Goal: Information Seeking & Learning: Learn about a topic

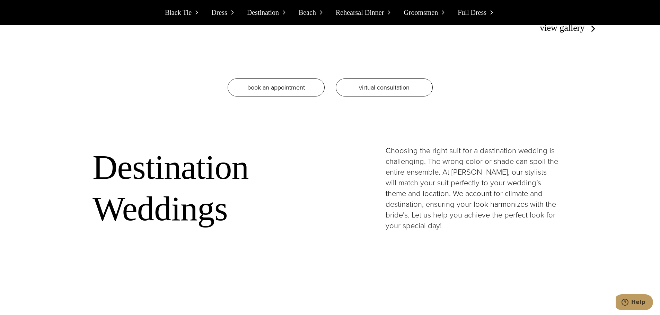
scroll to position [2390, 0]
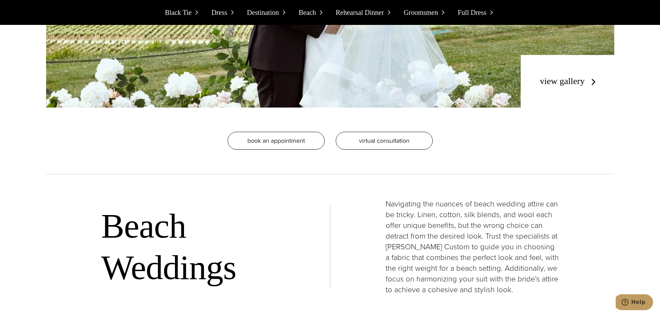
drag, startPoint x: 462, startPoint y: 245, endPoint x: 460, endPoint y: 255, distance: 9.7
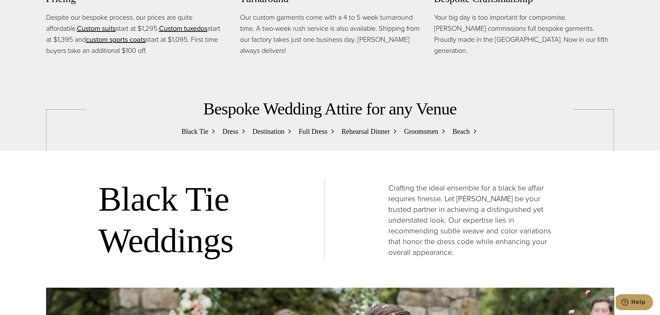
scroll to position [0, 0]
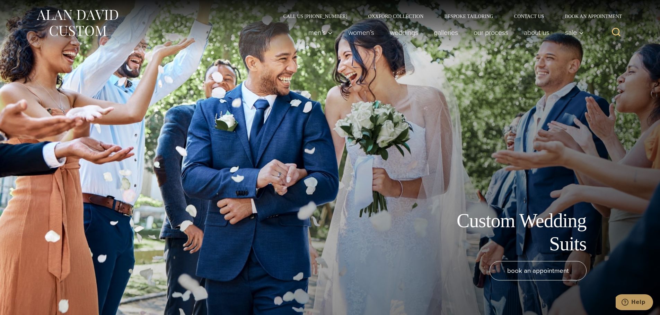
drag, startPoint x: 212, startPoint y: -42, endPoint x: 186, endPoint y: -42, distance: 26.3
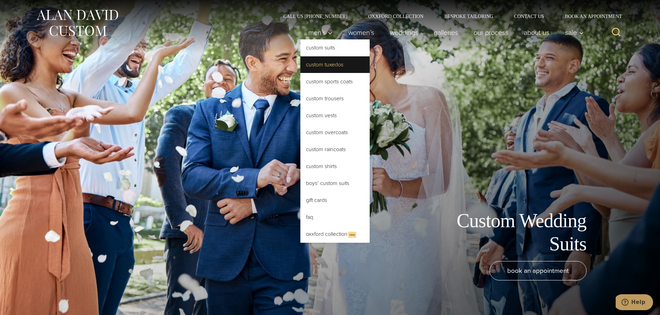
click at [328, 64] on link "Custom Tuxedos" at bounding box center [334, 64] width 69 height 17
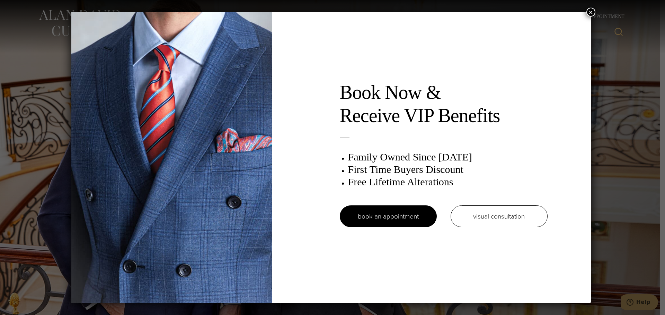
click at [587, 13] on div "Book Now & Receive VIP Benefits Family Owned Since 1913 First Time Buyers Disco…" at bounding box center [330, 157] width 519 height 291
click at [589, 11] on button "×" at bounding box center [590, 12] width 9 height 9
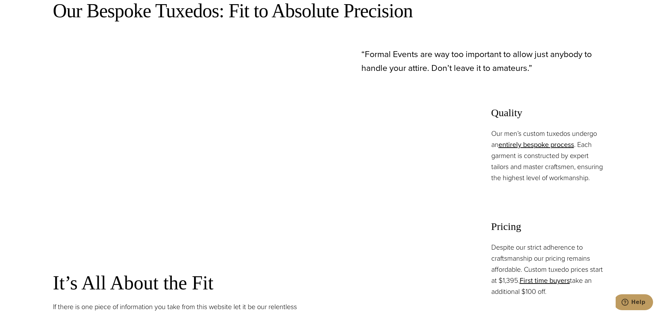
scroll to position [485, 0]
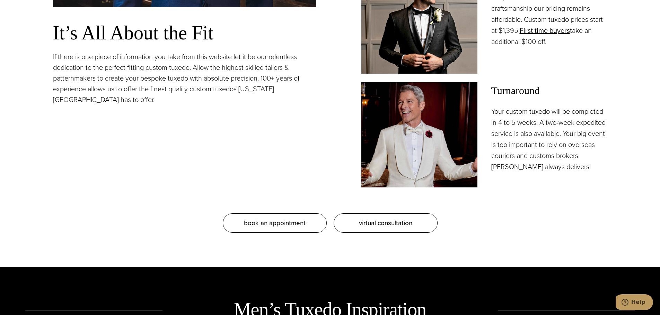
drag, startPoint x: 208, startPoint y: 190, endPoint x: 191, endPoint y: 148, distance: 46.1
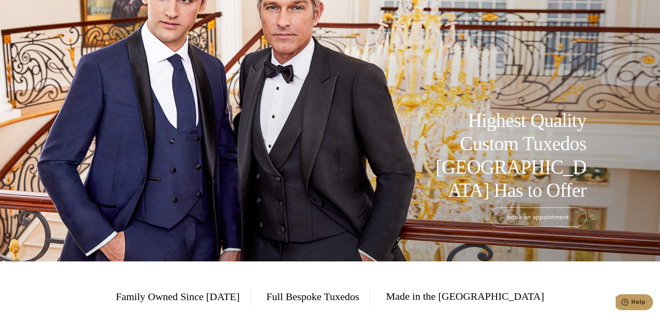
scroll to position [0, 0]
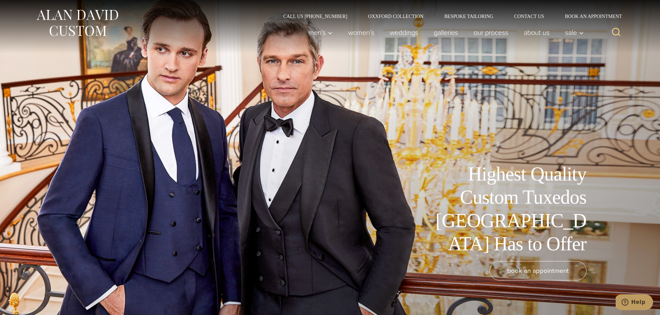
drag, startPoint x: 252, startPoint y: 143, endPoint x: 240, endPoint y: 66, distance: 78.2
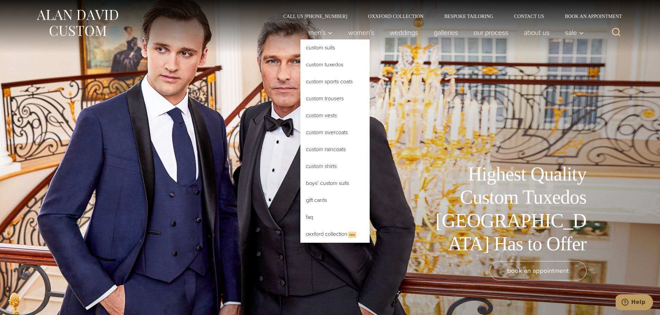
click at [323, 62] on link "Custom Tuxedos" at bounding box center [334, 64] width 69 height 17
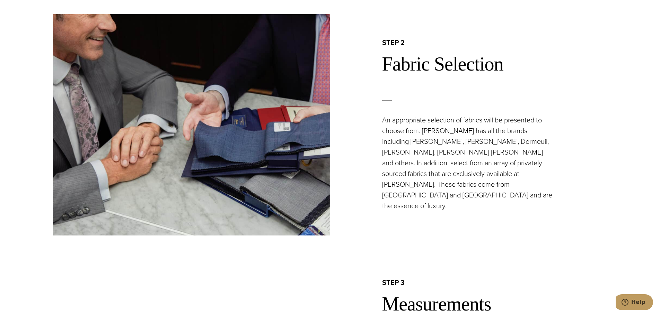
scroll to position [727, 0]
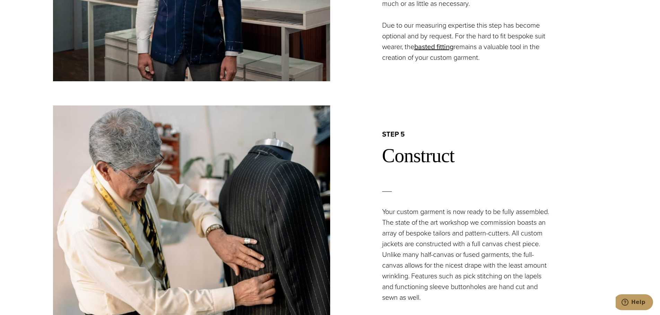
drag, startPoint x: 474, startPoint y: 90, endPoint x: 501, endPoint y: 210, distance: 122.9
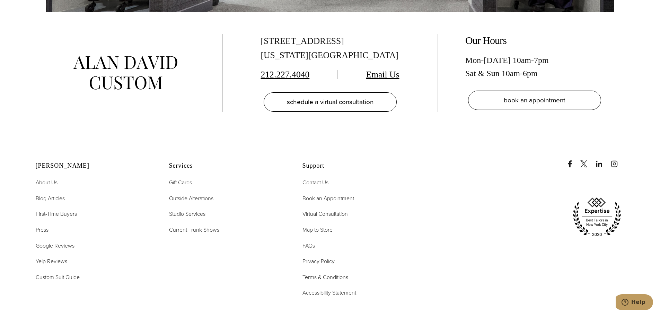
scroll to position [2443, 0]
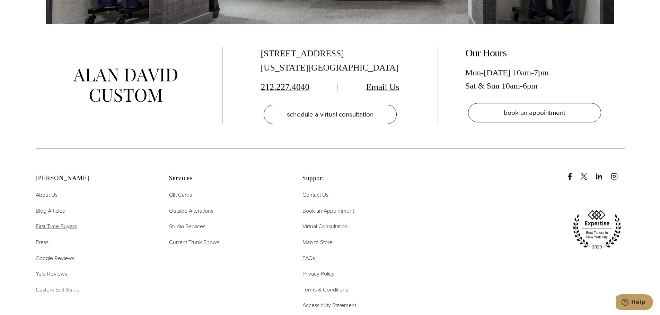
click at [63, 223] on span "First-Time Buyers" at bounding box center [56, 227] width 41 height 8
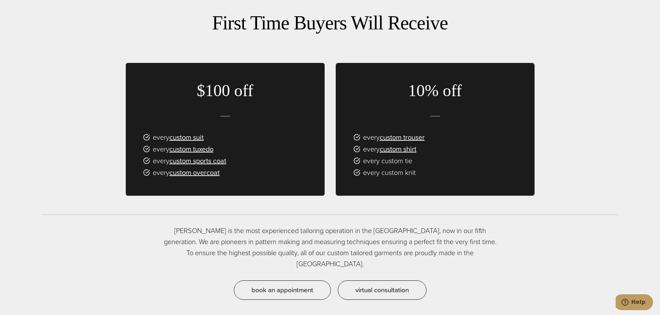
scroll to position [450, 0]
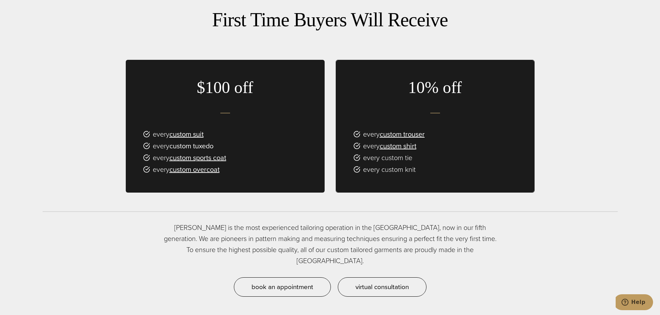
click at [199, 144] on link "custom tuxedo" at bounding box center [191, 146] width 44 height 10
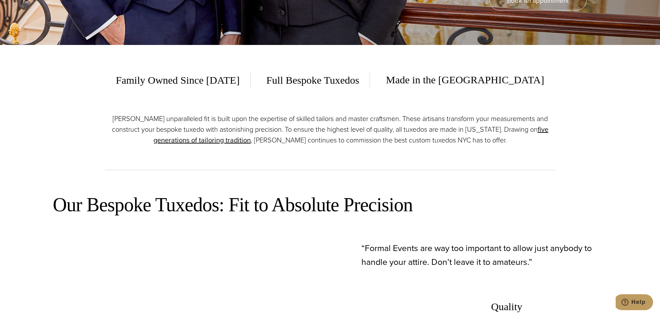
scroll to position [312, 0]
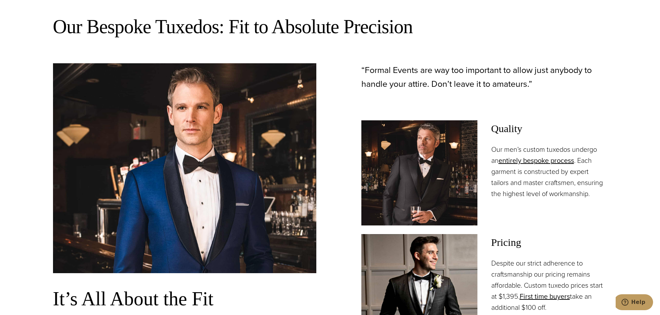
drag, startPoint x: 476, startPoint y: 112, endPoint x: 473, endPoint y: 166, distance: 53.4
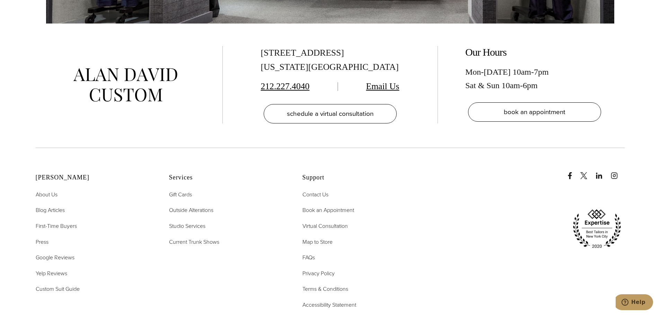
scroll to position [4531, 0]
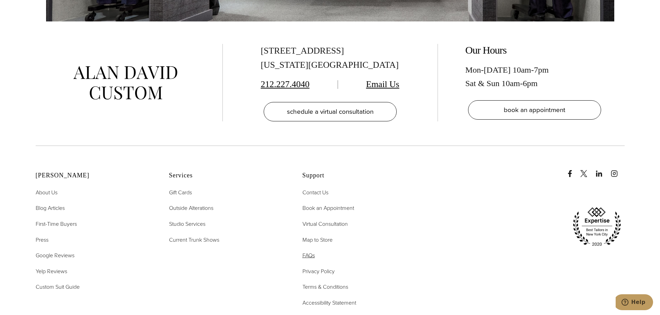
click at [312, 252] on span "FAQs" at bounding box center [308, 256] width 12 height 8
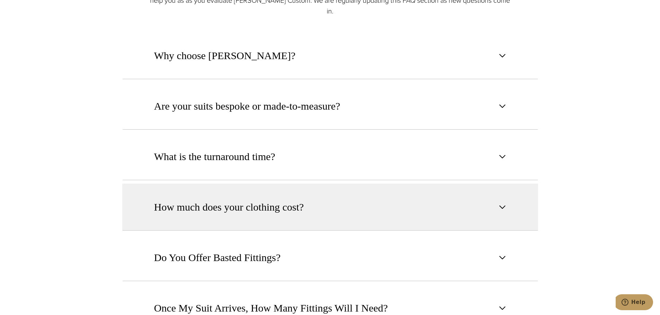
scroll to position [416, 0]
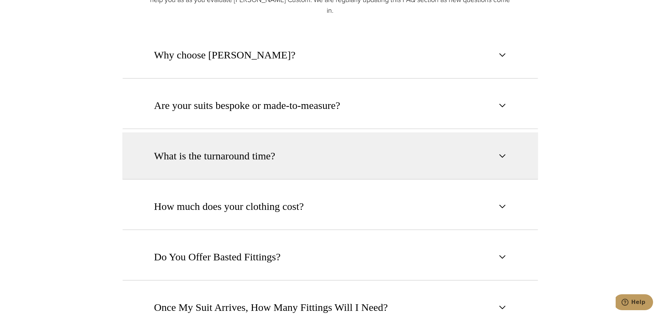
click at [295, 152] on button "What is the turnaround time?" at bounding box center [330, 156] width 416 height 47
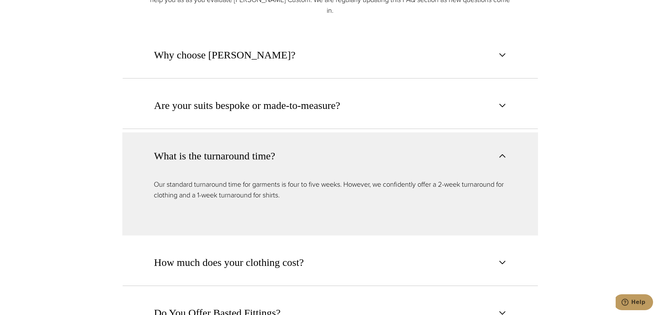
click at [295, 152] on button "What is the turnaround time?" at bounding box center [330, 156] width 416 height 47
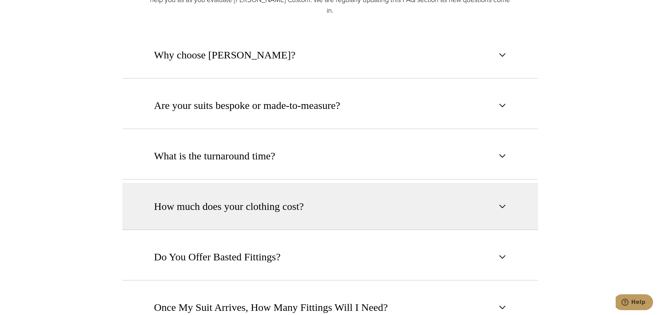
click at [296, 206] on button "How much does your clothing cost?" at bounding box center [330, 206] width 416 height 47
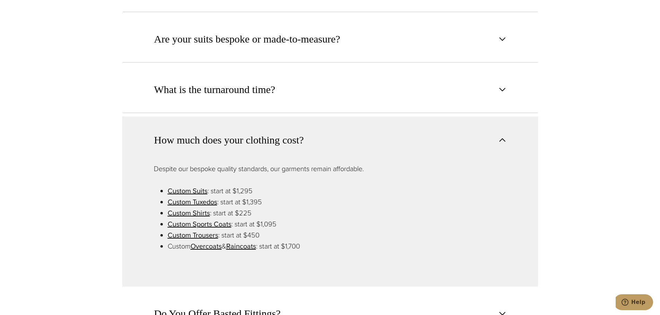
scroll to position [485, 0]
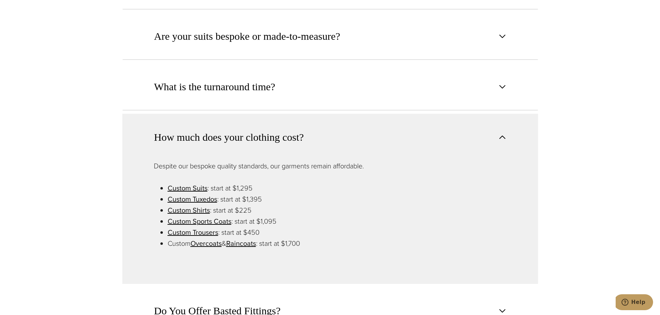
click at [257, 194] on li "Custom Tuxedos : start at $1,395" at bounding box center [337, 199] width 339 height 11
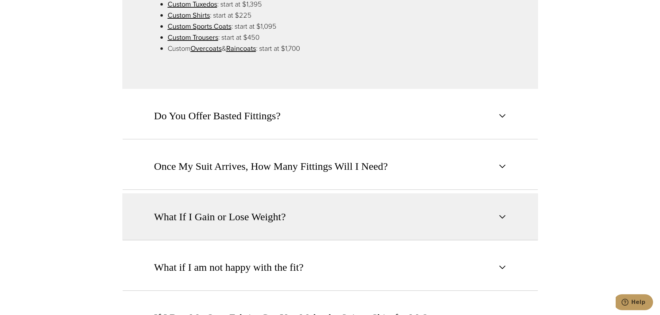
scroll to position [693, 0]
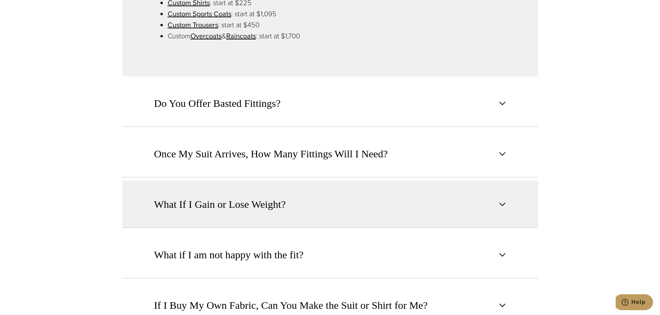
click at [265, 197] on span "What If I Gain or Lose Weight?" at bounding box center [220, 204] width 132 height 15
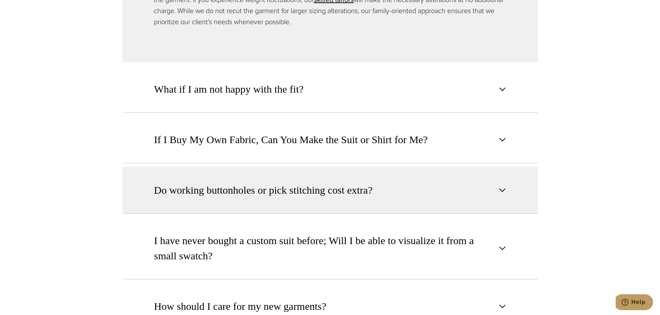
scroll to position [831, 0]
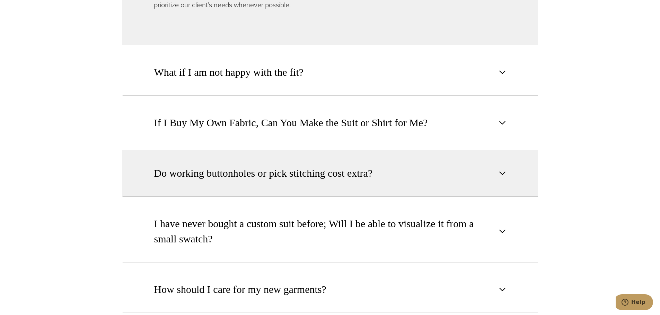
click at [408, 176] on button "Do working buttonholes or pick stitching cost extra?" at bounding box center [330, 173] width 416 height 47
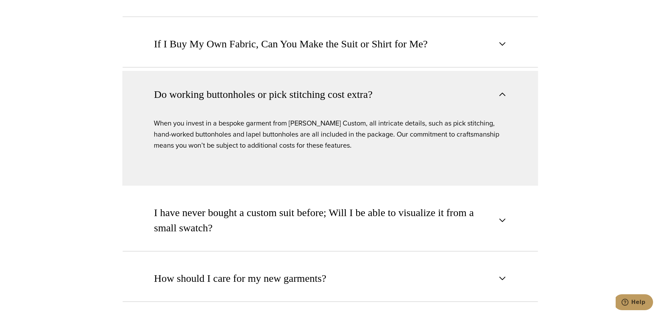
click at [505, 90] on span "button" at bounding box center [502, 94] width 8 height 8
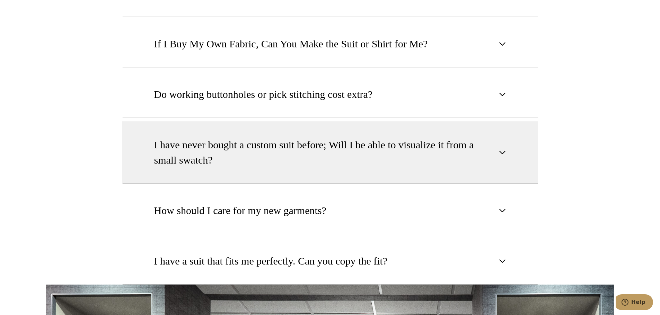
click at [491, 144] on span "I have never bought a custom suit before; Will I be able to visualize it from a…" at bounding box center [324, 152] width 340 height 30
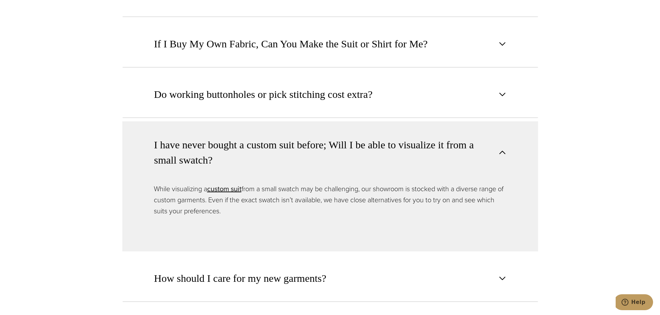
click at [488, 137] on span "I have never bought a custom suit before; Will I be able to visualize it from a…" at bounding box center [324, 152] width 340 height 30
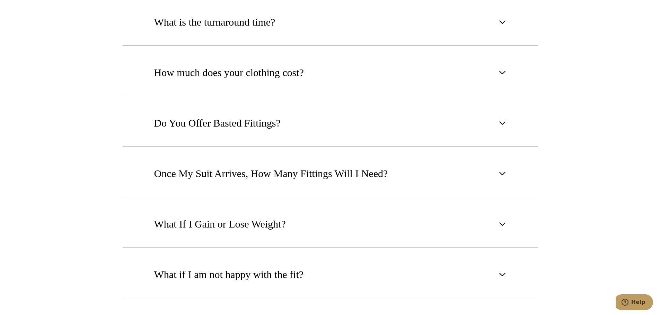
scroll to position [0, 0]
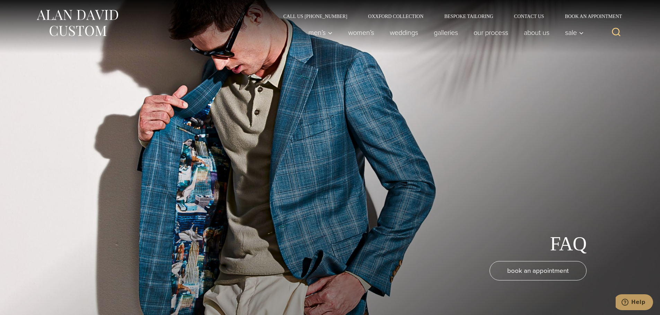
drag, startPoint x: 395, startPoint y: 203, endPoint x: 365, endPoint y: 62, distance: 144.2
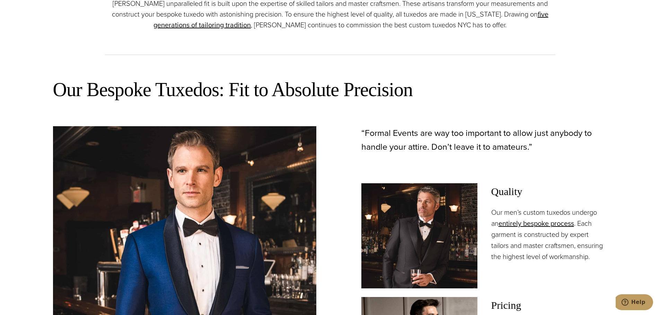
scroll to position [485, 0]
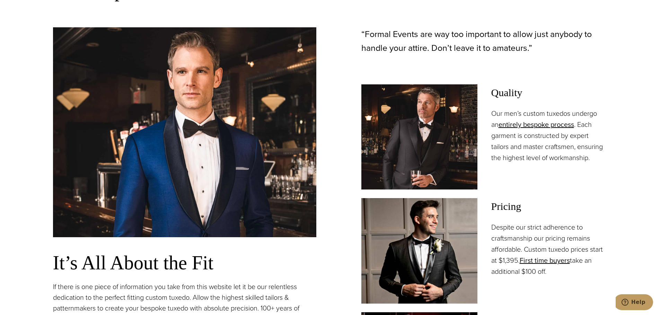
click at [383, 131] on img at bounding box center [419, 136] width 116 height 105
click at [435, 240] on img at bounding box center [419, 250] width 116 height 105
click at [513, 207] on span "Pricing" at bounding box center [549, 206] width 116 height 17
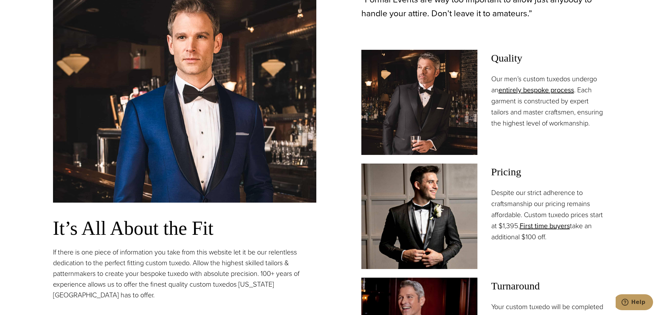
click at [251, 173] on img at bounding box center [184, 98] width 263 height 210
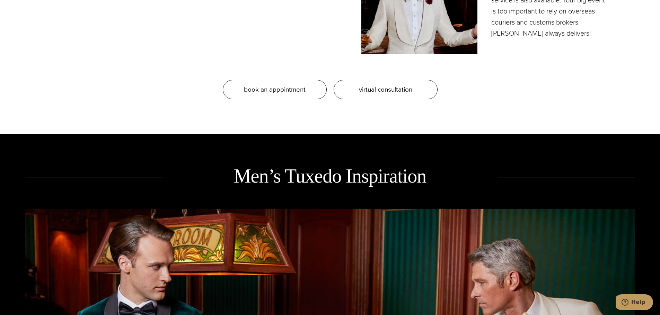
scroll to position [1074, 0]
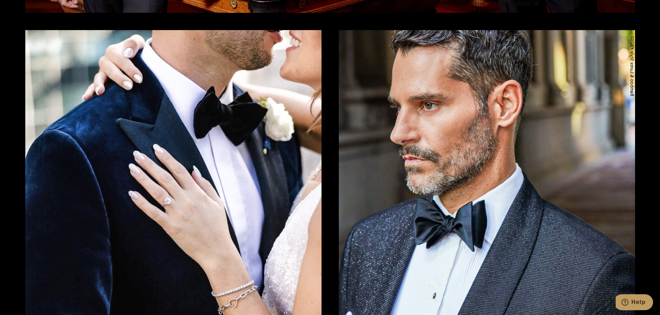
drag, startPoint x: 422, startPoint y: 105, endPoint x: 406, endPoint y: 192, distance: 88.8
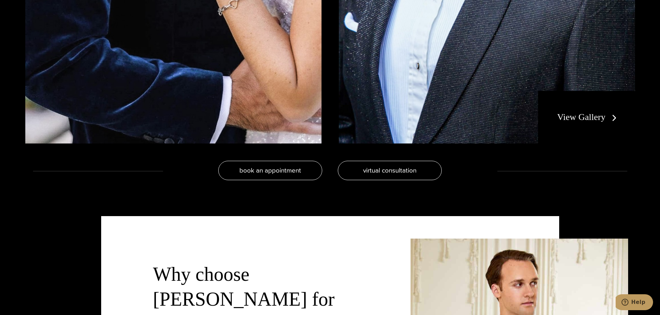
drag, startPoint x: 369, startPoint y: 64, endPoint x: 354, endPoint y: 203, distance: 140.0
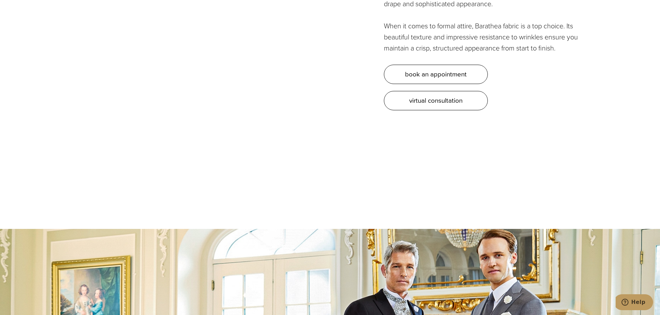
scroll to position [2536, 0]
